Goal: Task Accomplishment & Management: Manage account settings

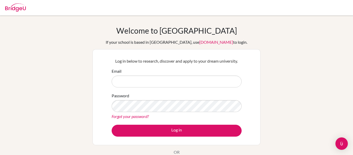
scroll to position [10, 0]
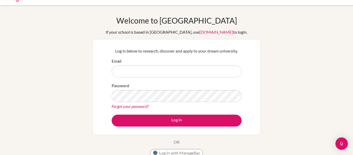
click at [147, 75] on input "Email" at bounding box center [177, 71] width 130 height 12
type input "[EMAIL_ADDRESS][DOMAIN_NAME]"
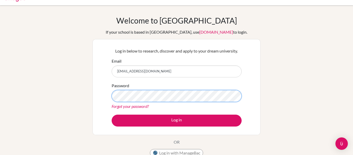
click at [112, 115] on button "Log in" at bounding box center [177, 121] width 130 height 12
